Goal: Task Accomplishment & Management: Use online tool/utility

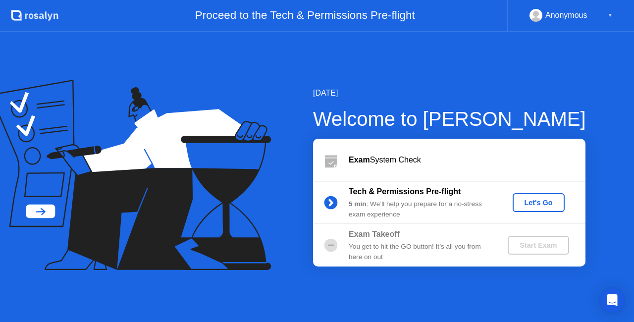
click at [396, 160] on div "Exam System Check" at bounding box center [467, 160] width 237 height 12
click at [357, 161] on b "Exam" at bounding box center [359, 160] width 21 height 8
click at [557, 201] on div "Let's Go" at bounding box center [539, 203] width 44 height 8
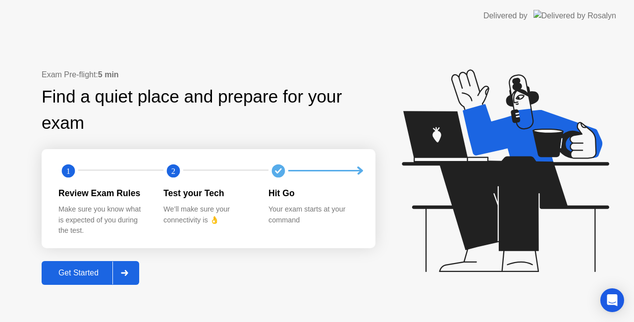
click at [70, 273] on div "Get Started" at bounding box center [79, 273] width 68 height 9
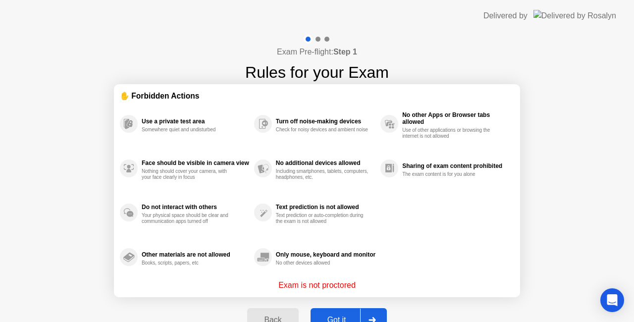
click at [335, 311] on button "Got it" at bounding box center [349, 320] width 76 height 24
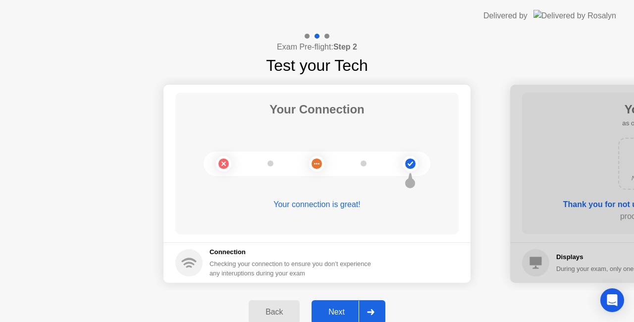
click at [343, 308] on div "Next" at bounding box center [337, 312] width 44 height 9
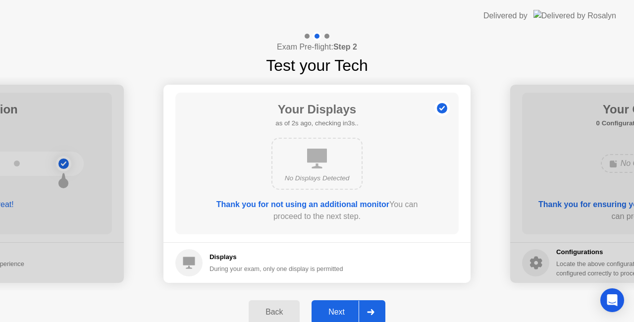
click at [343, 308] on div "Next" at bounding box center [337, 312] width 44 height 9
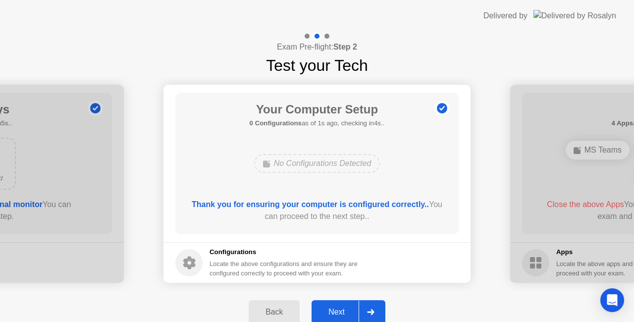
click at [343, 308] on div "Next" at bounding box center [337, 312] width 44 height 9
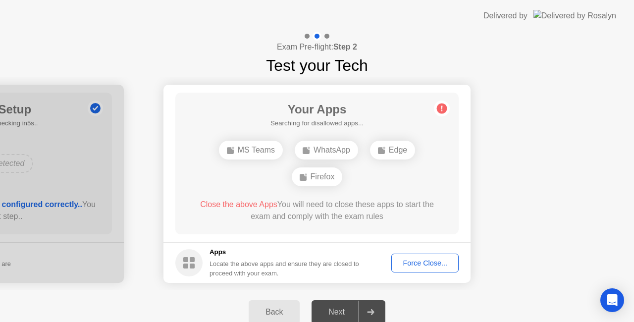
click at [343, 308] on div "Next" at bounding box center [337, 312] width 44 height 9
click at [432, 186] on div "Your Apps 3 Apps as of 0s ago, checking in5s.. MS Teams Edge Firefox Close the …" at bounding box center [316, 164] width 283 height 142
click at [270, 164] on div "MS Teams" at bounding box center [289, 163] width 64 height 19
click at [382, 150] on div "Your Apps Searching for disallowed apps... Edge Close the above App You will ne…" at bounding box center [316, 164] width 283 height 142
click at [414, 260] on div "Force Close..." at bounding box center [425, 263] width 60 height 8
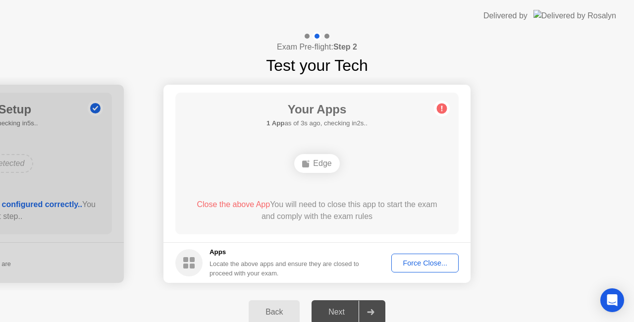
click at [315, 158] on div "Edge" at bounding box center [316, 163] width 45 height 19
click at [186, 265] on rect at bounding box center [185, 266] width 5 height 5
click at [431, 263] on div "Force Close..." at bounding box center [425, 263] width 60 height 8
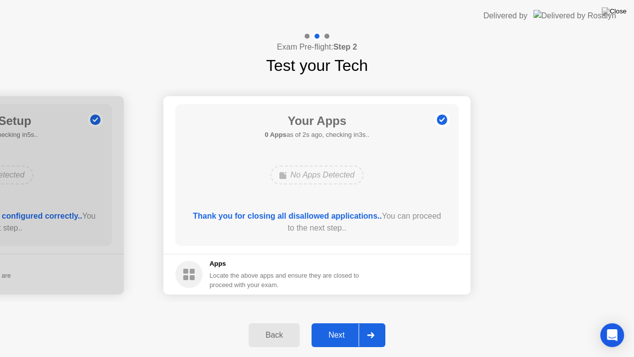
click at [334, 322] on div "Next" at bounding box center [337, 334] width 44 height 9
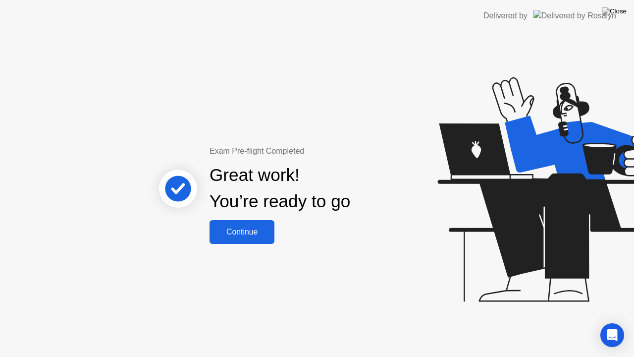
click at [252, 230] on div "Continue" at bounding box center [242, 231] width 59 height 9
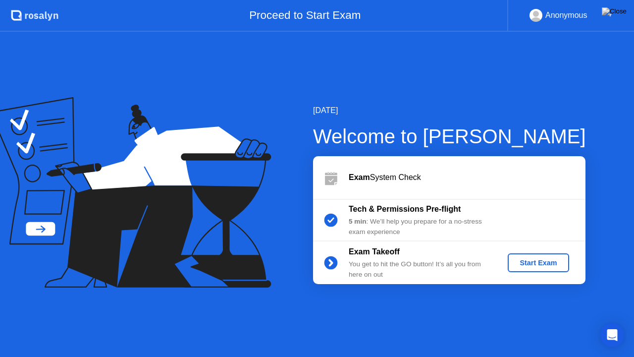
click at [529, 264] on div "Start Exam" at bounding box center [538, 263] width 53 height 8
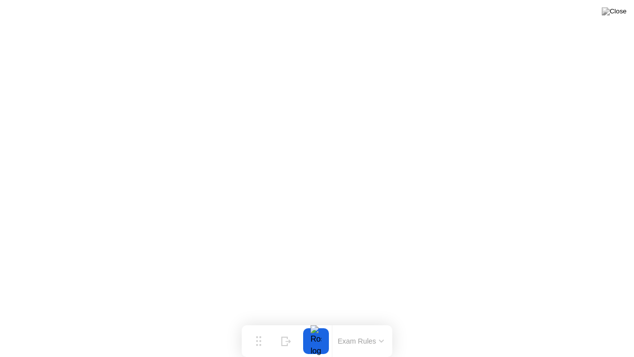
click at [612, 16] on button at bounding box center [614, 11] width 30 height 13
click at [617, 10] on img at bounding box center [614, 11] width 25 height 8
click at [260, 322] on circle at bounding box center [260, 341] width 2 height 2
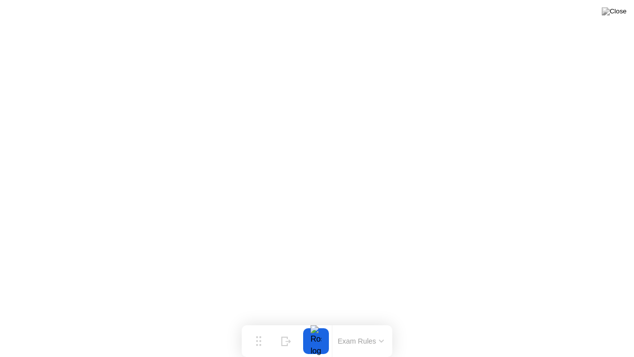
click at [326, 322] on div at bounding box center [316, 341] width 26 height 26
click at [321, 322] on div at bounding box center [316, 341] width 21 height 26
click at [252, 322] on div "Move" at bounding box center [258, 349] width 13 height 6
click at [320, 322] on div at bounding box center [316, 341] width 21 height 26
click at [349, 322] on button "Exam Rules" at bounding box center [361, 340] width 53 height 9
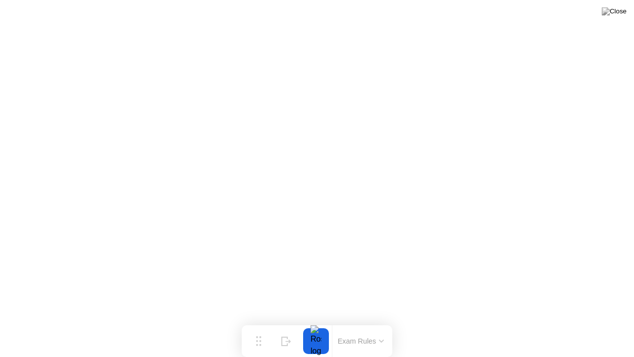
click at [617, 18] on button at bounding box center [614, 11] width 30 height 13
click at [614, 18] on button at bounding box center [614, 11] width 30 height 13
click at [482, 322] on div at bounding box center [317, 357] width 634 height 0
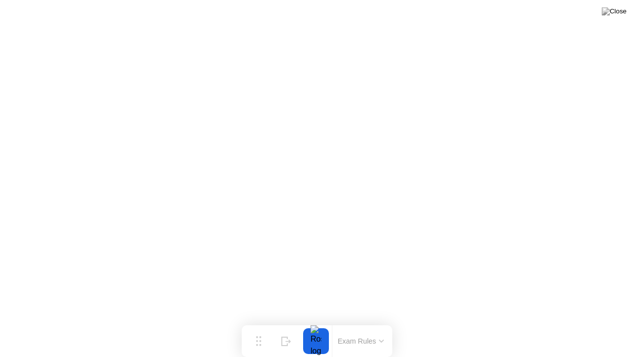
click at [391, 322] on div "Exam Rules" at bounding box center [360, 341] width 63 height 32
click at [618, 10] on img at bounding box center [614, 11] width 25 height 8
click at [617, 11] on img at bounding box center [614, 11] width 25 height 8
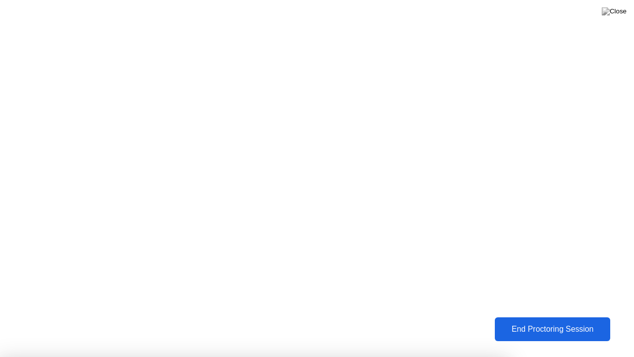
click at [536, 322] on div "End Proctoring Session" at bounding box center [552, 329] width 112 height 9
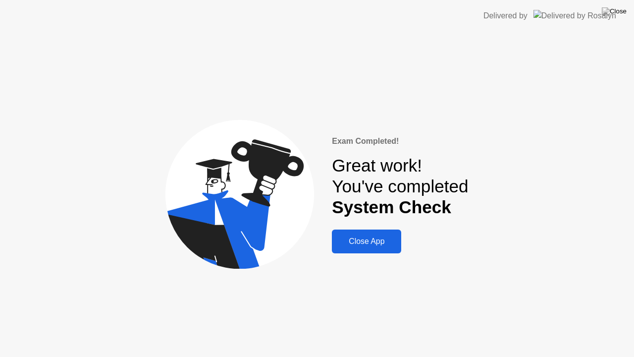
click at [385, 243] on div "Close App" at bounding box center [366, 241] width 63 height 9
